Goal: Check status: Check status

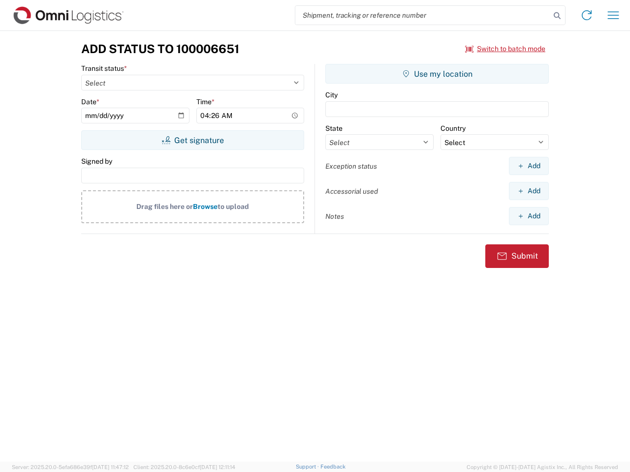
click at [422, 15] on input "search" at bounding box center [422, 15] width 255 height 19
click at [557, 16] on icon at bounding box center [557, 16] width 14 height 14
click at [586, 15] on icon at bounding box center [586, 15] width 16 height 16
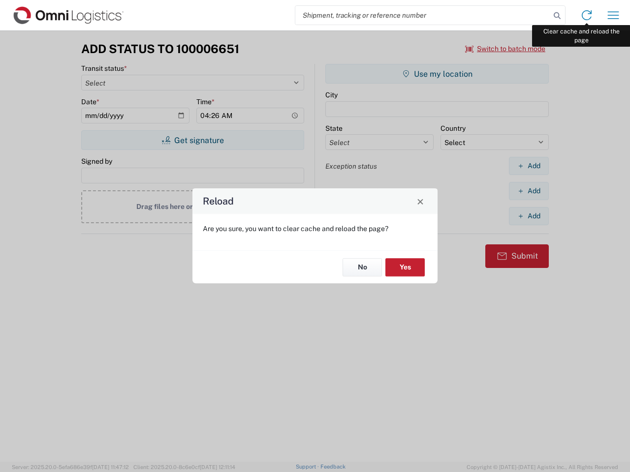
click at [613, 15] on div "Reload Are you sure, you want to clear cache and reload the page? No Yes" at bounding box center [315, 236] width 630 height 472
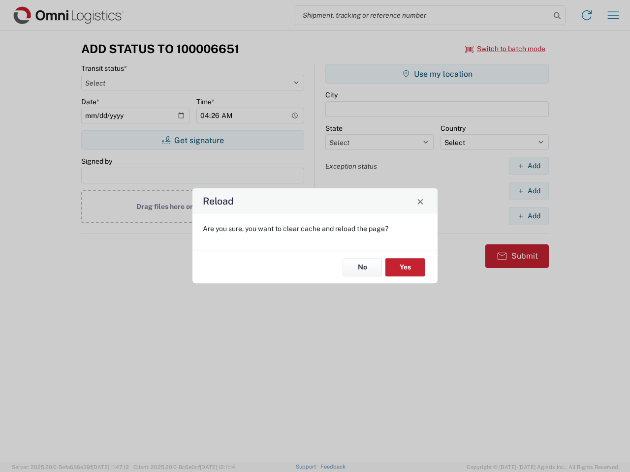
click at [505, 49] on div "Reload Are you sure, you want to clear cache and reload the page? No Yes" at bounding box center [315, 236] width 630 height 472
click at [192, 140] on div "Reload Are you sure, you want to clear cache and reload the page? No Yes" at bounding box center [315, 236] width 630 height 472
click at [437, 74] on div "Reload Are you sure, you want to clear cache and reload the page? No Yes" at bounding box center [315, 236] width 630 height 472
click at [528, 166] on div "Reload Are you sure, you want to clear cache and reload the page? No Yes" at bounding box center [315, 236] width 630 height 472
click at [528, 191] on div "Reload Are you sure, you want to clear cache and reload the page? No Yes" at bounding box center [315, 236] width 630 height 472
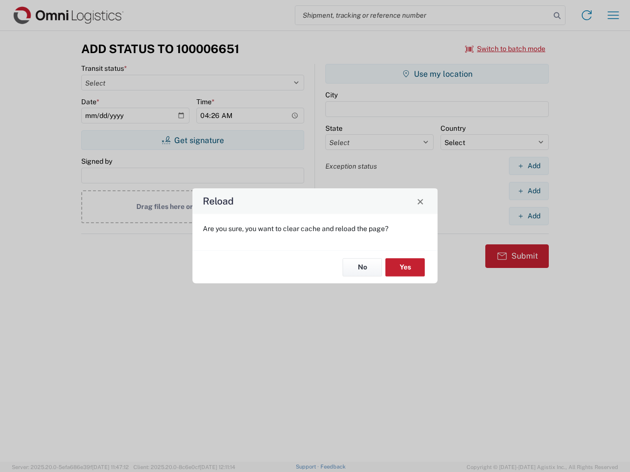
click at [528, 216] on div "Reload Are you sure, you want to clear cache and reload the page? No Yes" at bounding box center [315, 236] width 630 height 472
